Goal: Ask a question: Seek information or help from site administrators or community

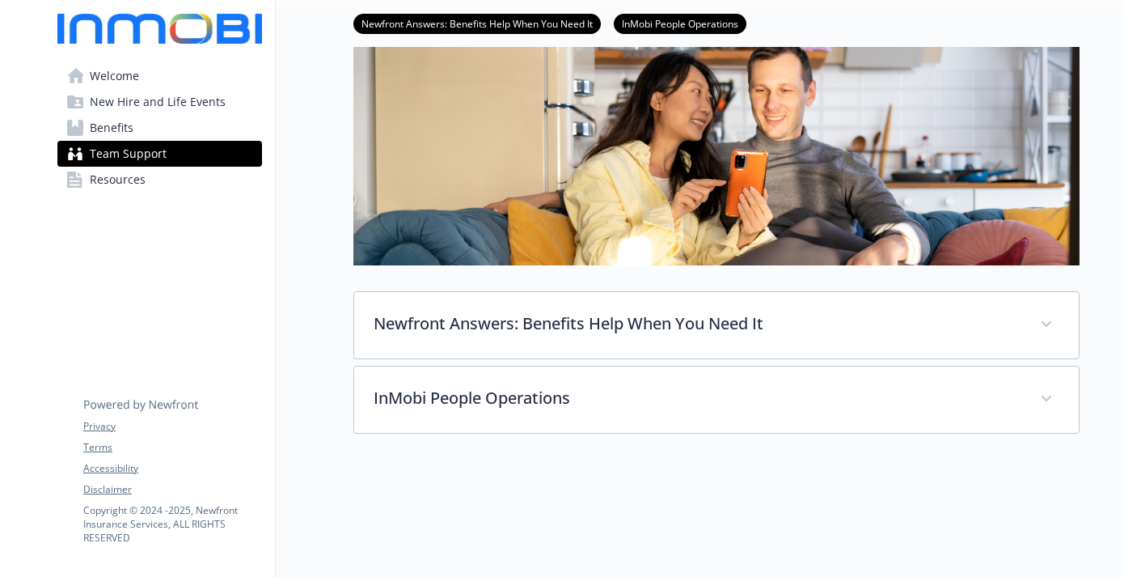
scroll to position [164, 0]
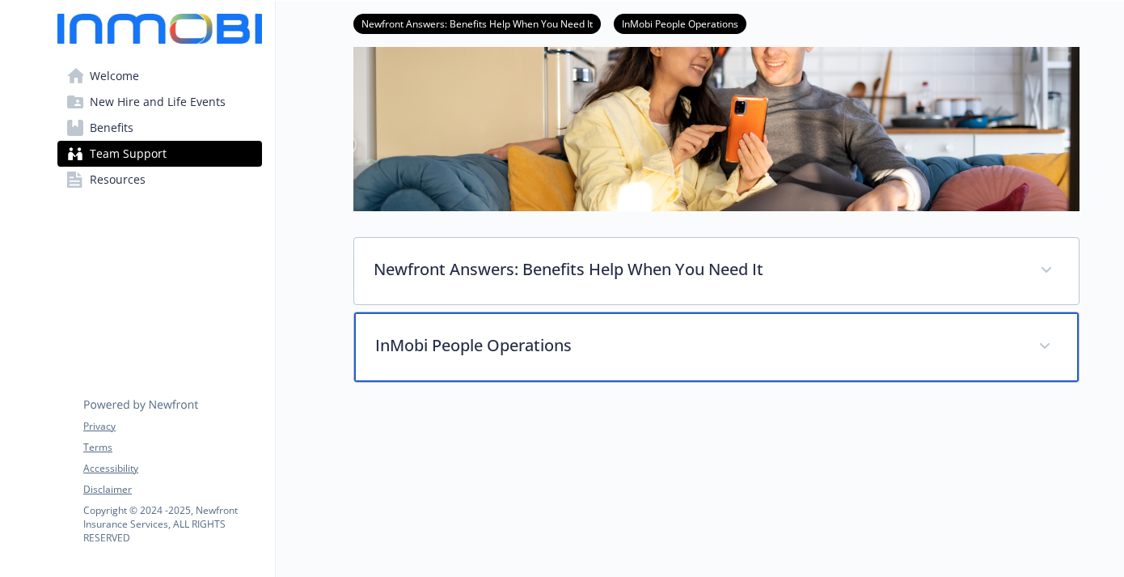
click at [788, 331] on div "InMobi People Operations" at bounding box center [716, 347] width 725 height 70
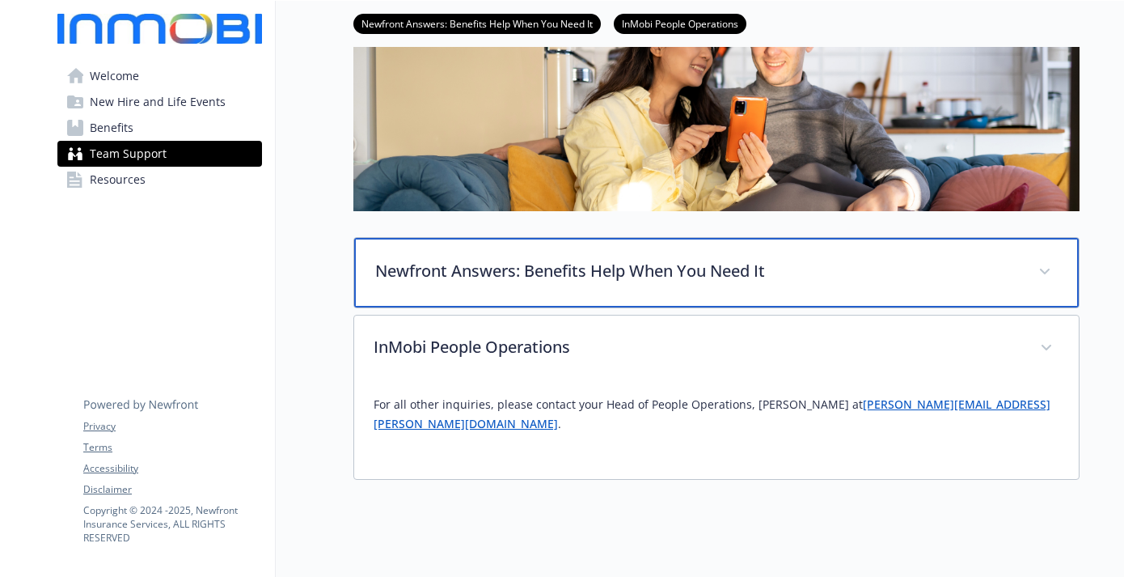
click at [797, 285] on div "Newfront Answers: Benefits Help When You Need It" at bounding box center [716, 273] width 725 height 70
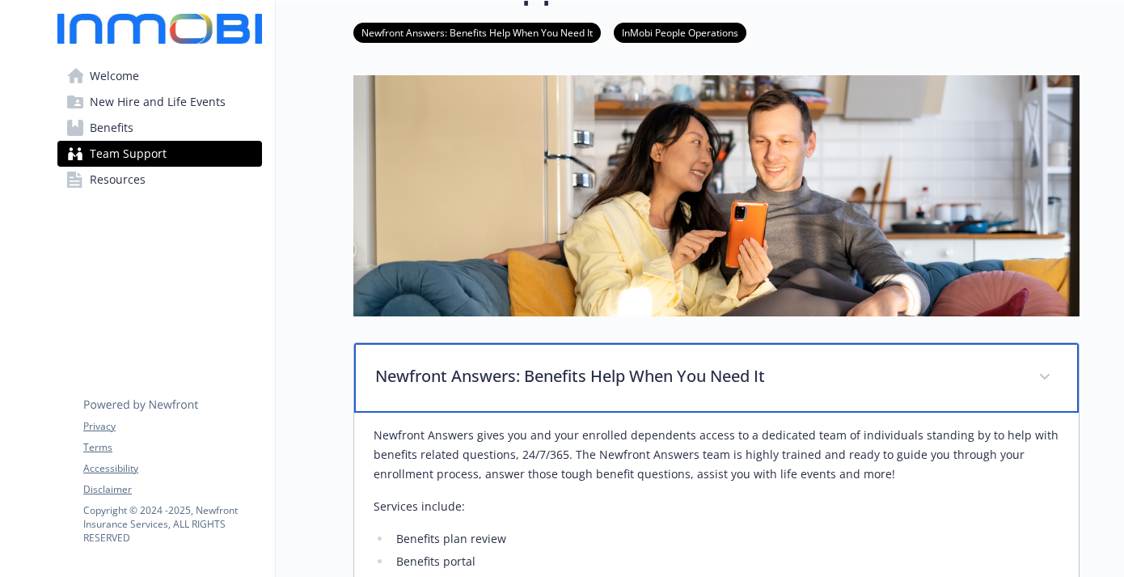
scroll to position [45, 0]
